Goal: Entertainment & Leisure: Consume media (video, audio)

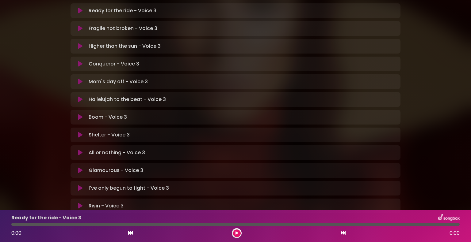
scroll to position [153, 0]
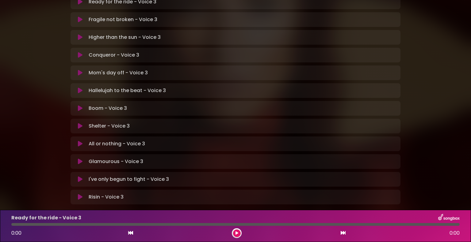
click at [80, 141] on icon at bounding box center [80, 144] width 5 height 6
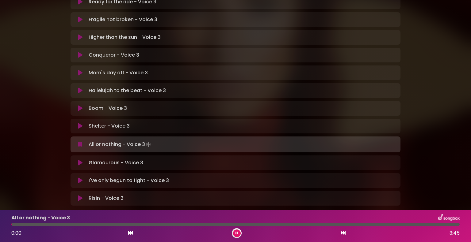
click at [80, 142] on icon at bounding box center [80, 145] width 4 height 6
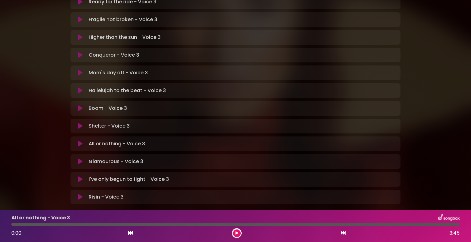
click at [81, 141] on icon at bounding box center [80, 144] width 5 height 6
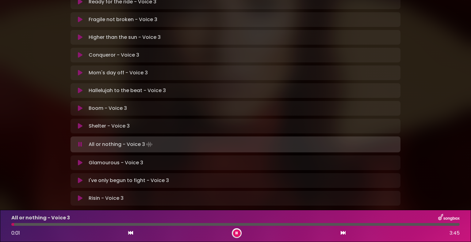
click at [134, 140] on p "All or nothing - Voice 3 Loading Track..." at bounding box center [121, 144] width 65 height 9
click at [104, 123] on p "Shelter - Voice 3 Loading Track..." at bounding box center [109, 126] width 41 height 7
click at [79, 123] on icon at bounding box center [80, 126] width 5 height 6
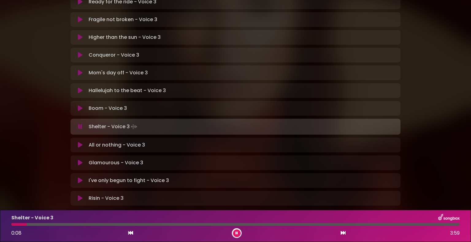
click at [79, 142] on icon at bounding box center [80, 145] width 5 height 6
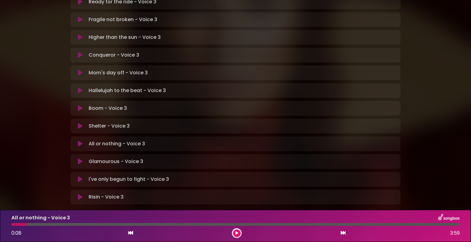
click at [79, 141] on icon at bounding box center [80, 144] width 5 height 6
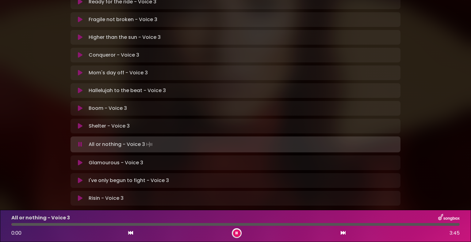
click at [79, 142] on icon at bounding box center [80, 145] width 4 height 6
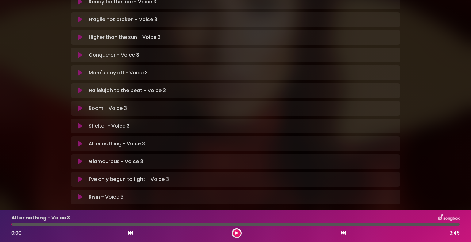
click at [79, 141] on icon at bounding box center [80, 144] width 5 height 6
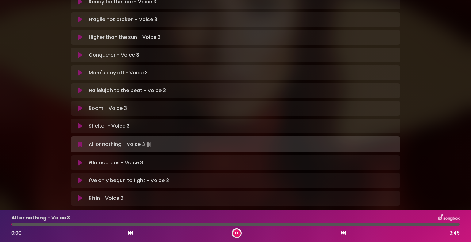
click at [79, 142] on icon at bounding box center [80, 145] width 4 height 6
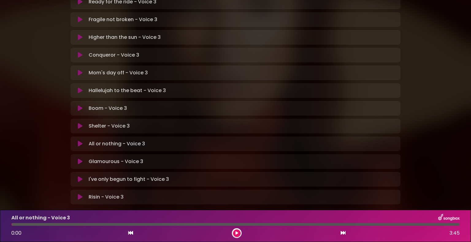
click at [12, 224] on div at bounding box center [235, 224] width 448 height 3
click at [12, 223] on div at bounding box center [235, 224] width 448 height 3
click at [78, 123] on icon at bounding box center [80, 126] width 5 height 6
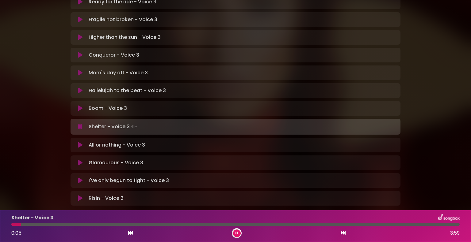
click at [79, 124] on icon at bounding box center [80, 127] width 4 height 6
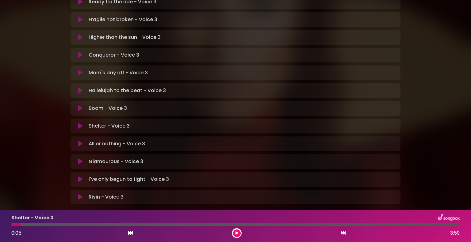
click at [78, 123] on icon at bounding box center [80, 126] width 5 height 6
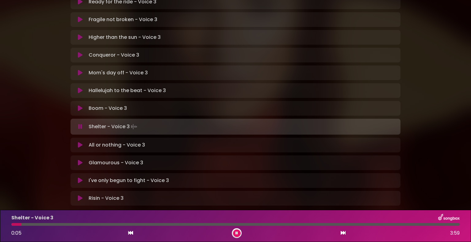
click at [78, 124] on icon at bounding box center [80, 127] width 4 height 6
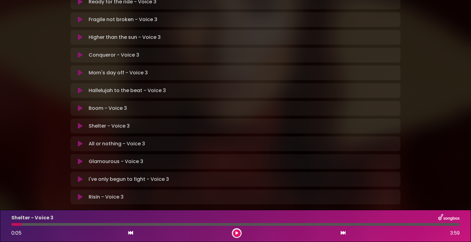
drag, startPoint x: 132, startPoint y: 225, endPoint x: 138, endPoint y: 229, distance: 7.1
drag, startPoint x: 138, startPoint y: 229, endPoint x: 79, endPoint y: 120, distance: 123.5
click at [79, 141] on icon at bounding box center [80, 144] width 5 height 6
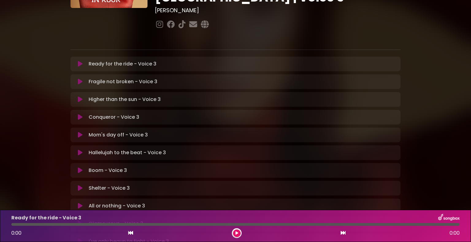
scroll to position [92, 0]
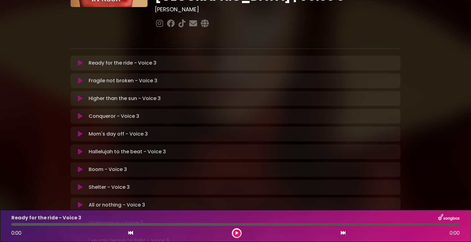
click at [80, 167] on icon at bounding box center [80, 170] width 5 height 6
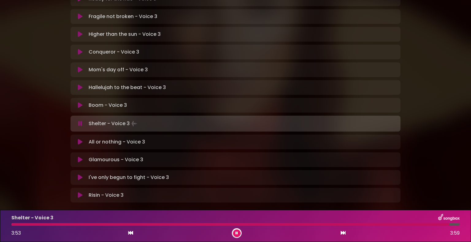
scroll to position [165, 0]
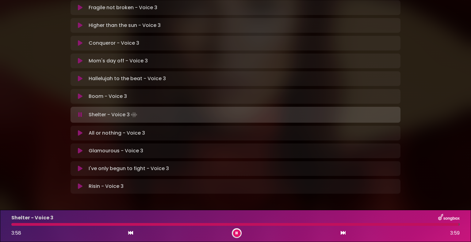
click at [83, 111] on div "Shelter - Voice 3 Loading Track..." at bounding box center [235, 115] width 322 height 9
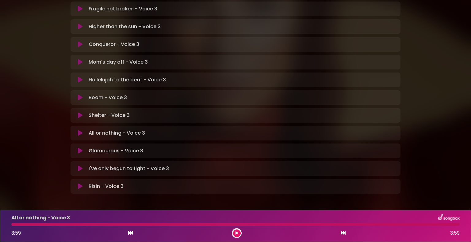
click at [84, 112] on button at bounding box center [80, 115] width 12 height 6
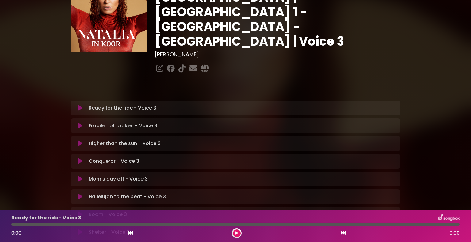
scroll to position [123, 0]
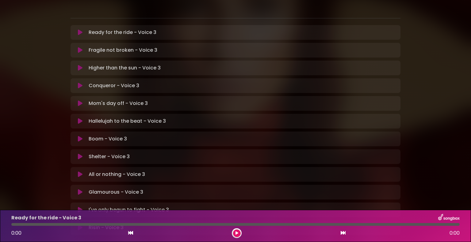
click at [79, 172] on icon at bounding box center [80, 175] width 5 height 6
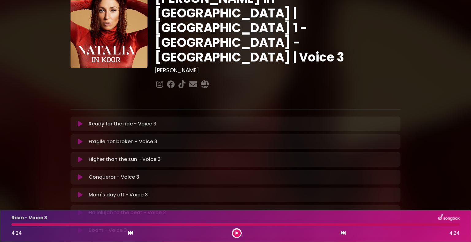
scroll to position [0, 0]
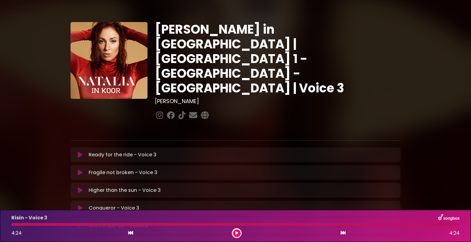
click at [79, 152] on icon at bounding box center [80, 155] width 5 height 6
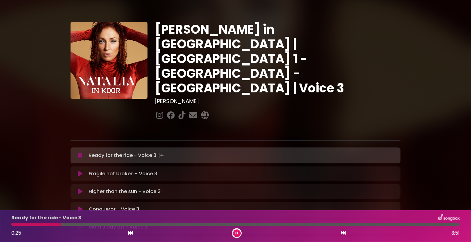
click at [218, 223] on div "Ready for the ride - Voice 3 0:25 3:51" at bounding box center [235, 226] width 455 height 24
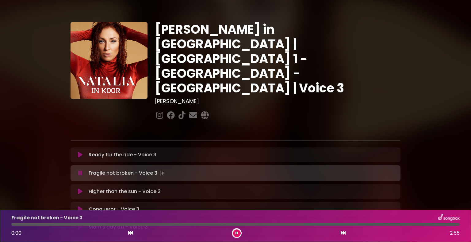
click at [81, 152] on icon at bounding box center [80, 155] width 5 height 6
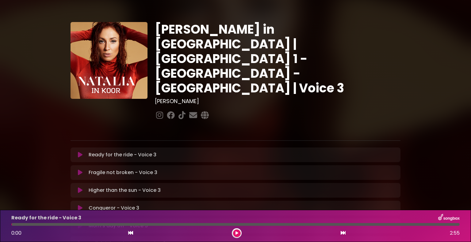
click at [80, 152] on icon at bounding box center [80, 155] width 5 height 6
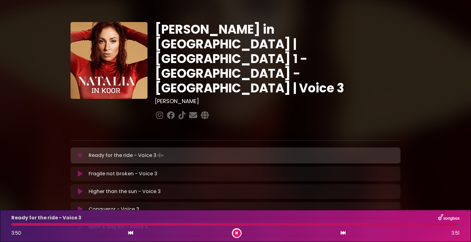
click at [82, 153] on icon at bounding box center [80, 156] width 4 height 6
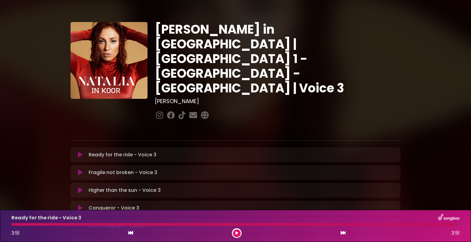
click at [82, 152] on icon at bounding box center [80, 155] width 5 height 6
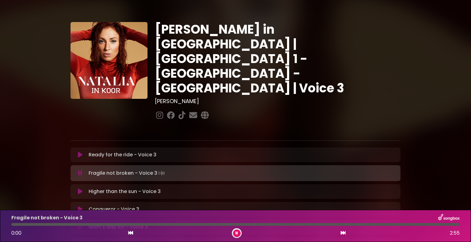
click at [82, 152] on icon at bounding box center [80, 155] width 5 height 6
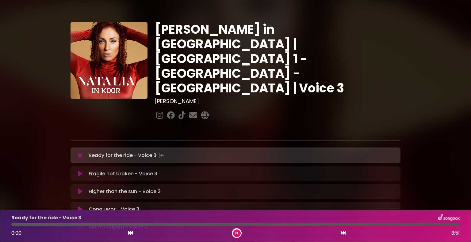
click at [78, 151] on div "Ready for the ride - Voice 3 Loading Track..." at bounding box center [235, 155] width 322 height 9
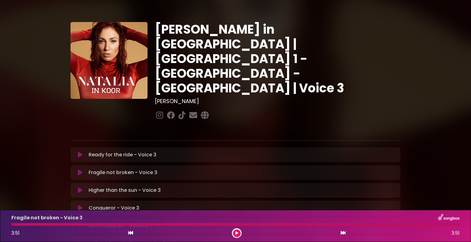
click at [80, 152] on icon at bounding box center [80, 155] width 5 height 6
click at [79, 152] on icon at bounding box center [80, 155] width 5 height 6
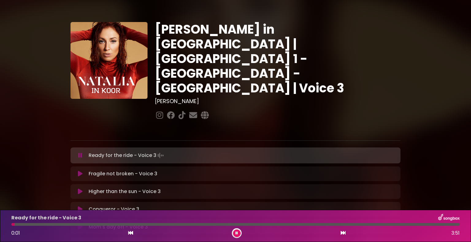
click at [80, 153] on icon at bounding box center [80, 156] width 4 height 6
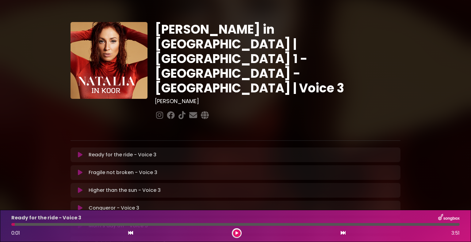
click at [74, 152] on button at bounding box center [80, 155] width 12 height 6
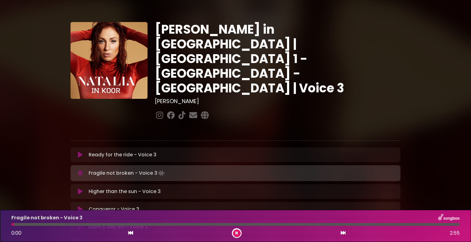
click at [81, 152] on icon at bounding box center [80, 155] width 5 height 6
drag, startPoint x: 41, startPoint y: 224, endPoint x: 5, endPoint y: 223, distance: 36.5
click at [5, 223] on div "Fragile not broken - Voice 3 0:00 2:55" at bounding box center [235, 226] width 471 height 32
drag, startPoint x: 44, startPoint y: 226, endPoint x: 6, endPoint y: 223, distance: 38.1
click at [6, 223] on div "Fragile not broken - Voice 3 0:00 2:55" at bounding box center [235, 226] width 471 height 32
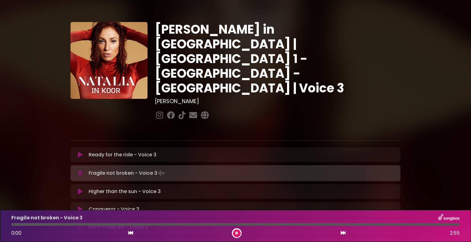
drag, startPoint x: 39, startPoint y: 225, endPoint x: 6, endPoint y: 222, distance: 33.9
click at [5, 222] on div "Fragile not broken - Voice 3 0:00 2:55" at bounding box center [235, 226] width 471 height 32
click at [10, 223] on div at bounding box center [235, 224] width 455 height 3
click at [12, 225] on div at bounding box center [28, 224] width 34 height 3
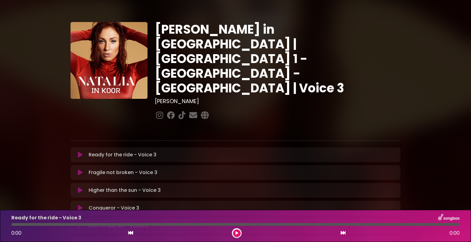
click at [82, 170] on icon at bounding box center [80, 173] width 5 height 6
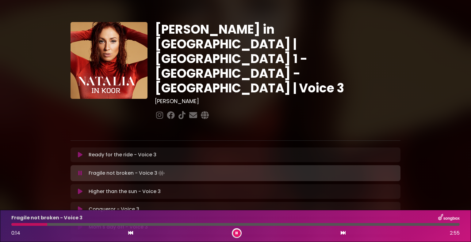
click at [11, 224] on div at bounding box center [29, 224] width 36 height 3
click at [10, 225] on div at bounding box center [235, 224] width 455 height 3
click at [13, 224] on div at bounding box center [235, 224] width 448 height 3
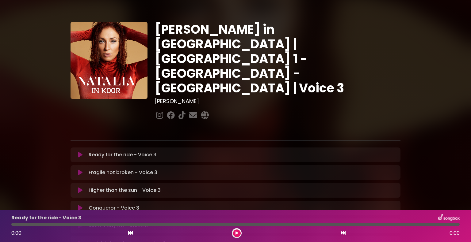
click at [80, 170] on icon at bounding box center [80, 173] width 5 height 6
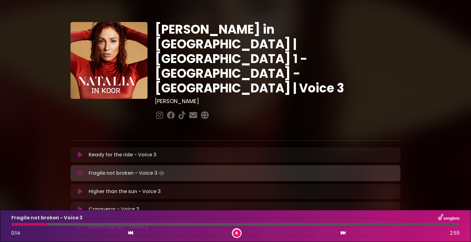
click at [11, 224] on div at bounding box center [235, 224] width 455 height 3
click at [12, 224] on div at bounding box center [31, 224] width 40 height 3
click at [11, 224] on div at bounding box center [28, 224] width 34 height 3
click at [11, 224] on div at bounding box center [235, 224] width 448 height 3
click at [13, 225] on div at bounding box center [28, 224] width 34 height 3
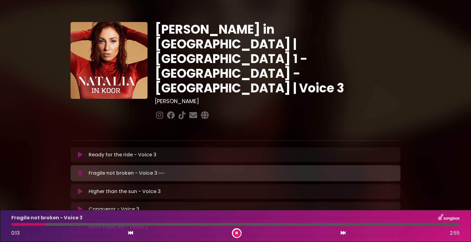
click at [12, 224] on div at bounding box center [235, 224] width 448 height 3
click at [11, 224] on div at bounding box center [28, 224] width 34 height 3
click at [12, 224] on div at bounding box center [235, 224] width 448 height 3
click at [12, 225] on div at bounding box center [27, 224] width 33 height 3
click at [11, 224] on div at bounding box center [235, 224] width 448 height 3
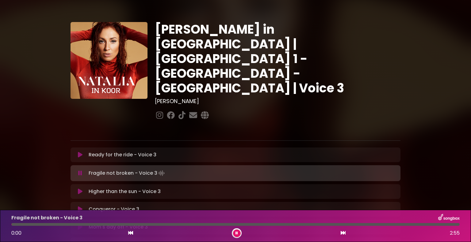
click at [12, 224] on div at bounding box center [235, 224] width 448 height 3
click at [11, 224] on div at bounding box center [235, 224] width 455 height 3
click at [12, 223] on div "Fragile not broken - Voice 3 1:12 2:55" at bounding box center [235, 226] width 455 height 24
click at [12, 224] on div at bounding box center [104, 224] width 187 height 3
click at [12, 224] on div at bounding box center [235, 224] width 448 height 3
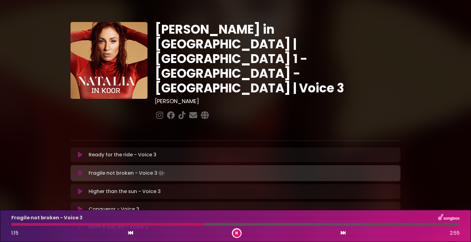
click at [11, 223] on div at bounding box center [235, 224] width 455 height 3
click at [12, 224] on div at bounding box center [109, 224] width 196 height 3
click at [12, 223] on div at bounding box center [108, 224] width 194 height 3
click at [11, 224] on div at bounding box center [235, 224] width 455 height 3
click at [12, 223] on div at bounding box center [109, 224] width 196 height 3
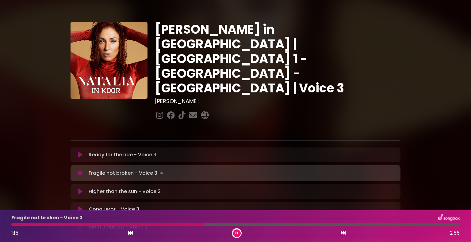
click at [11, 224] on div at bounding box center [107, 224] width 193 height 3
click at [11, 224] on div at bounding box center [235, 224] width 455 height 3
click at [12, 224] on div at bounding box center [108, 224] width 195 height 3
click at [11, 224] on div at bounding box center [107, 224] width 193 height 3
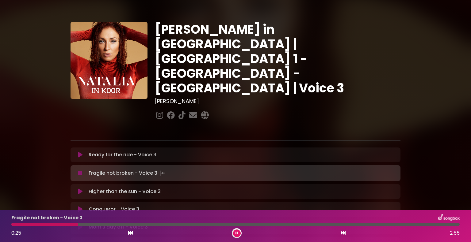
drag, startPoint x: 470, startPoint y: 195, endPoint x: 470, endPoint y: 257, distance: 61.6
click at [470, 242] on html "× Natalia in Koor | Antwerpen 1 - Gent - Leuven | Voice 3 Hans Primusz" at bounding box center [235, 121] width 471 height 242
click at [236, 231] on button at bounding box center [237, 234] width 8 height 8
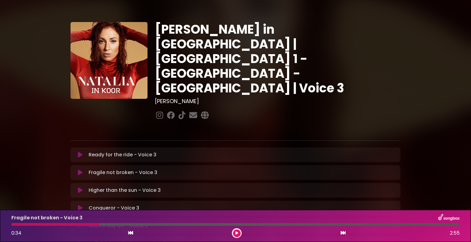
click at [233, 230] on button at bounding box center [237, 234] width 8 height 8
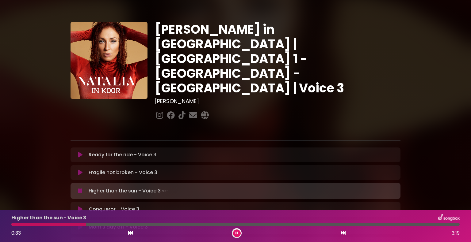
click at [80, 188] on icon at bounding box center [80, 191] width 4 height 6
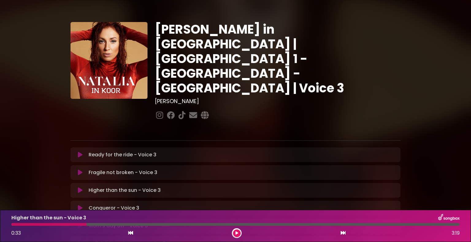
click at [79, 170] on icon at bounding box center [80, 173] width 5 height 6
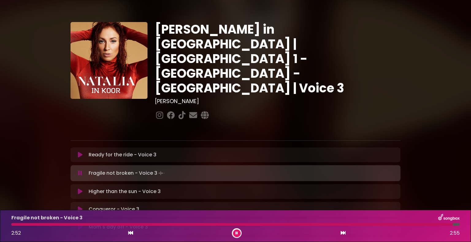
click at [12, 224] on div at bounding box center [231, 224] width 441 height 3
click at [12, 224] on div at bounding box center [235, 224] width 448 height 3
click at [11, 224] on div at bounding box center [232, 224] width 442 height 3
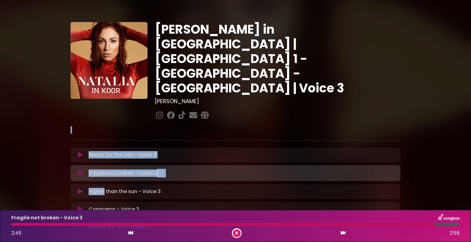
drag, startPoint x: 111, startPoint y: 165, endPoint x: 470, endPoint y: 257, distance: 371.2
click at [470, 242] on html "× Natalia in Koor | Antwerpen 1 - Gent - Leuven | Voice 3 Hans Primusz" at bounding box center [235, 121] width 471 height 242
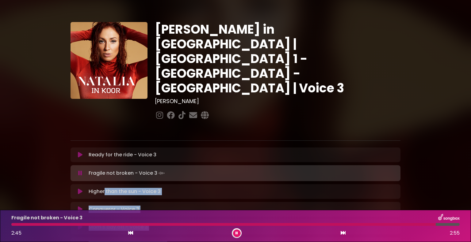
scroll to position [39, 0]
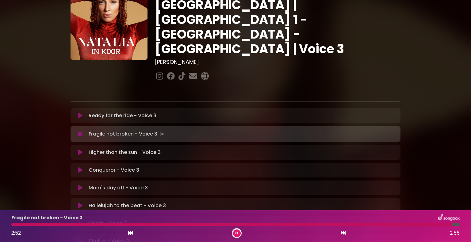
click at [11, 224] on div at bounding box center [235, 224] width 455 height 3
click at [10, 224] on div at bounding box center [235, 224] width 455 height 3
click at [11, 223] on div "Fragile not broken - Voice 3 2:54 2:55" at bounding box center [235, 226] width 455 height 24
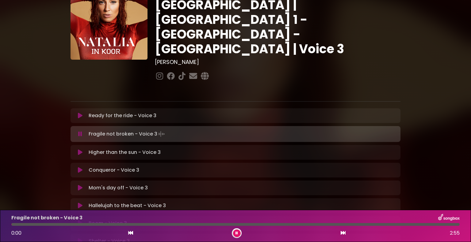
click at [12, 224] on div at bounding box center [235, 224] width 448 height 3
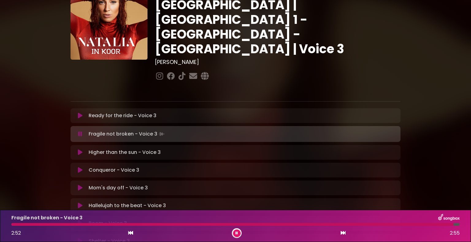
click at [11, 225] on div at bounding box center [235, 224] width 455 height 3
click at [11, 223] on div "Fragile not broken - Voice 3 2:54 2:55" at bounding box center [235, 226] width 455 height 24
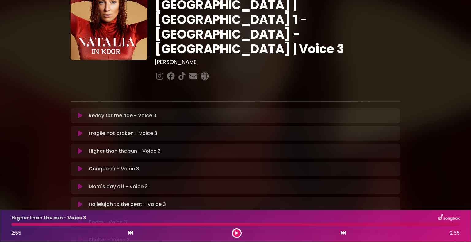
click at [12, 223] on div at bounding box center [235, 224] width 448 height 3
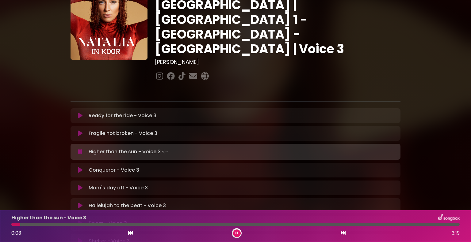
click at [82, 149] on button at bounding box center [80, 152] width 12 height 6
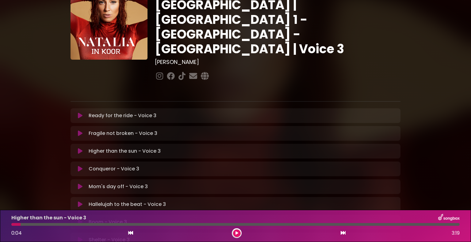
click at [84, 131] on button at bounding box center [80, 134] width 12 height 6
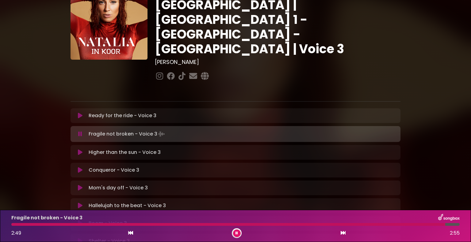
click at [11, 225] on div at bounding box center [228, 224] width 434 height 3
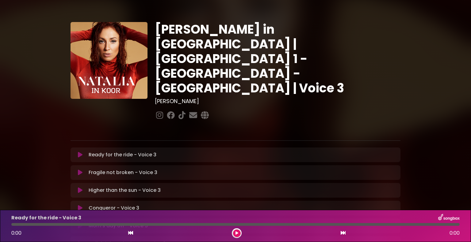
click at [80, 188] on icon at bounding box center [80, 191] width 5 height 6
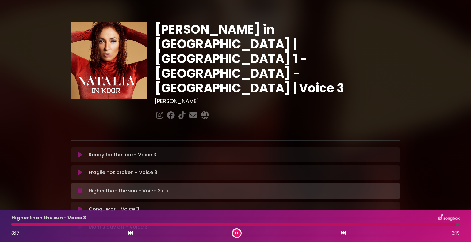
click at [13, 223] on div "Higher than the sun - Voice 3 3:17 3:19" at bounding box center [235, 226] width 455 height 24
click at [12, 224] on div at bounding box center [234, 224] width 447 height 3
click at [12, 223] on div "Higher than the sun - Voice 3 3:12 3:19" at bounding box center [235, 226] width 455 height 24
click at [12, 225] on div at bounding box center [228, 224] width 435 height 3
click at [11, 225] on div at bounding box center [235, 224] width 455 height 3
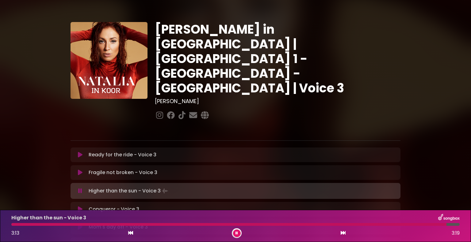
click at [12, 224] on div at bounding box center [228, 224] width 435 height 3
click at [12, 224] on div at bounding box center [226, 224] width 430 height 3
click at [12, 225] on div at bounding box center [228, 224] width 435 height 3
